Goal: Find specific page/section: Find specific page/section

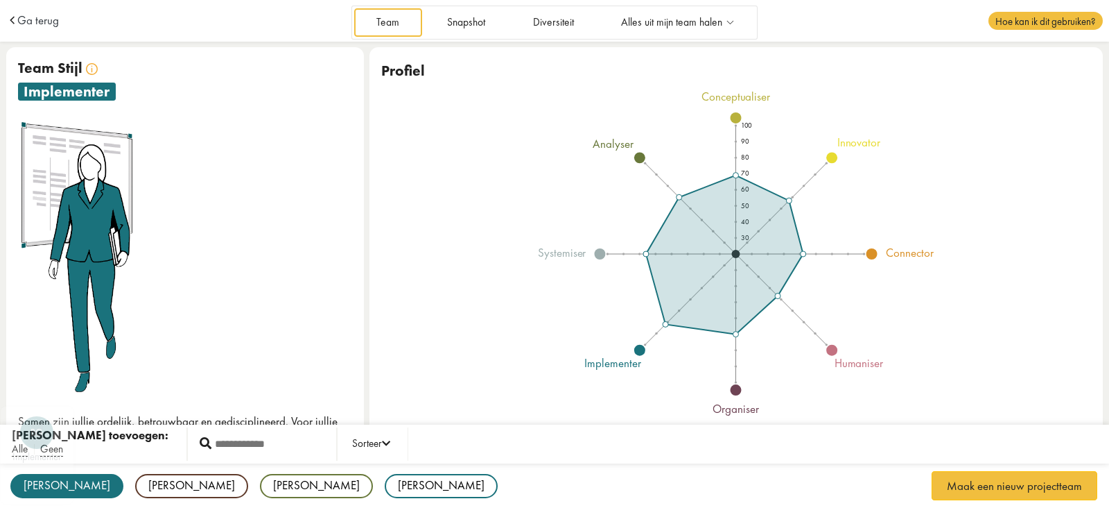
click at [36, 487] on div "[PERSON_NAME]" at bounding box center [66, 486] width 113 height 24
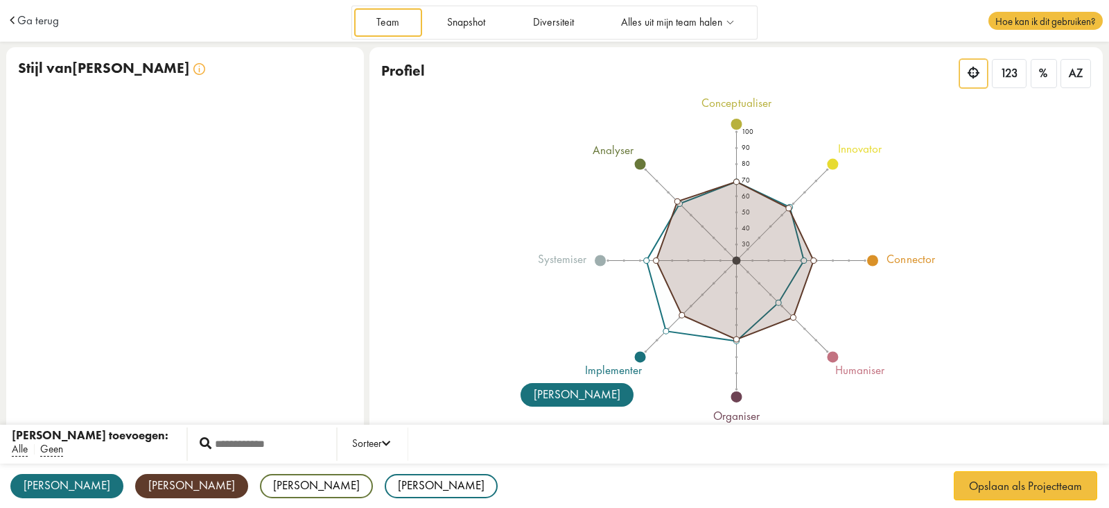
click at [135, 483] on div "[PERSON_NAME]" at bounding box center [191, 486] width 113 height 24
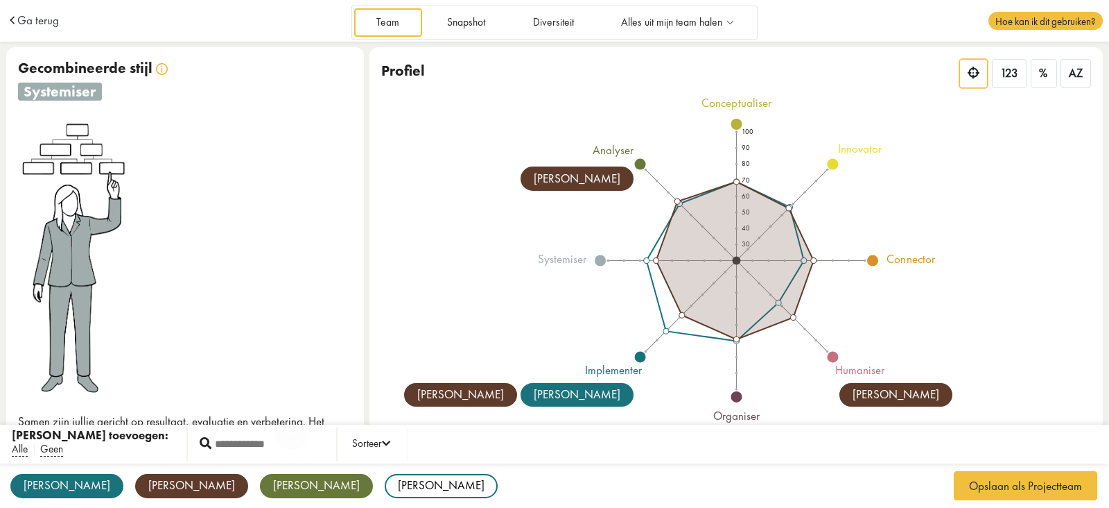
drag, startPoint x: 163, startPoint y: 482, endPoint x: 206, endPoint y: 485, distance: 43.1
click at [260, 483] on div "[PERSON_NAME]" at bounding box center [316, 486] width 113 height 24
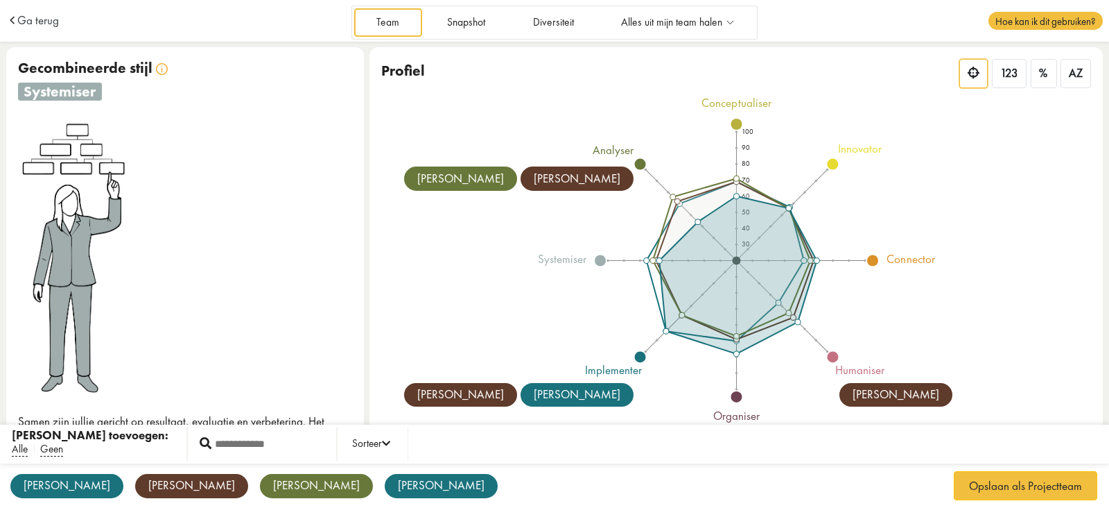
click at [385, 485] on div "[PERSON_NAME]" at bounding box center [441, 486] width 113 height 24
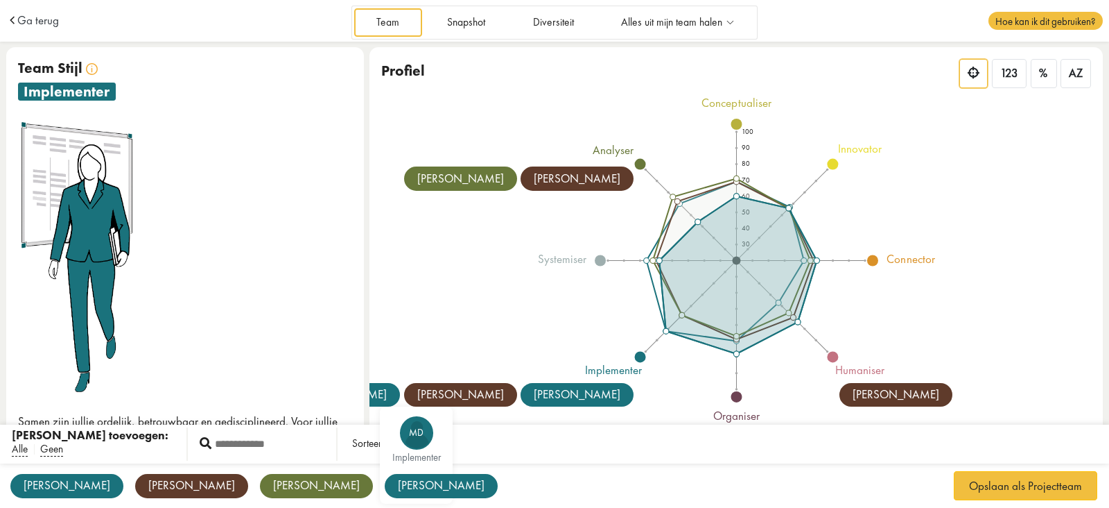
click at [385, 493] on div "[PERSON_NAME]" at bounding box center [441, 486] width 113 height 24
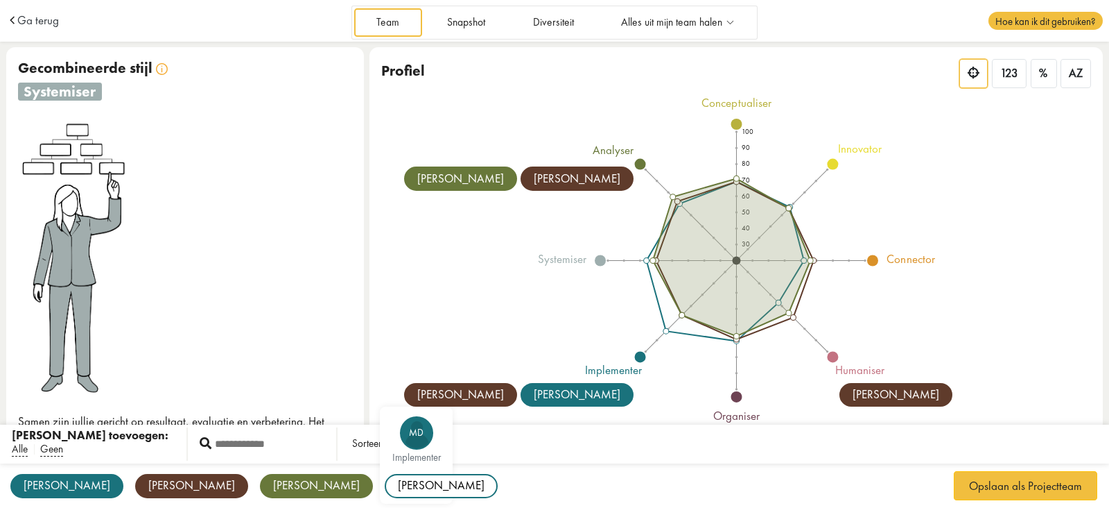
click at [385, 492] on div "[PERSON_NAME]" at bounding box center [441, 486] width 113 height 24
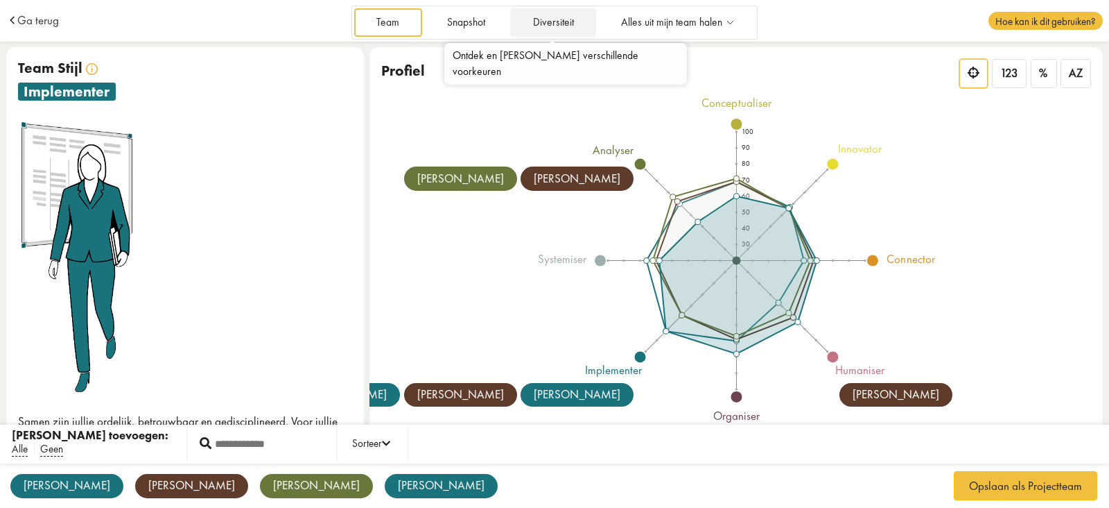
click at [558, 32] on link "Diversiteit" at bounding box center [553, 22] width 86 height 28
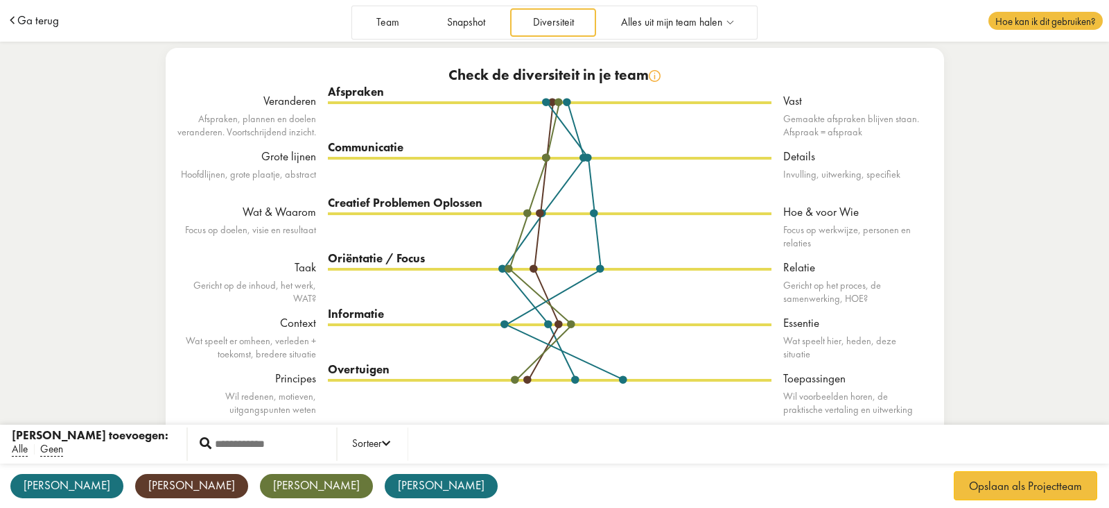
click at [35, 19] on span "Ga terug" at bounding box center [38, 21] width 42 height 12
